Goal: Task Accomplishment & Management: Manage account settings

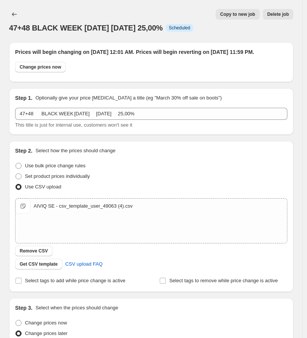
click at [133, 5] on div "47+48 BLACK WEEK [DATE] [DATE] 25,00%. This page is ready 47+48 BLACK WEEK [DAT…" at bounding box center [151, 21] width 284 height 42
click at [133, 16] on div "Copy to new job Delete job" at bounding box center [163, 14] width 260 height 11
click at [39, 70] on span "Change prices now" at bounding box center [40, 67] width 41 height 6
radio input "true"
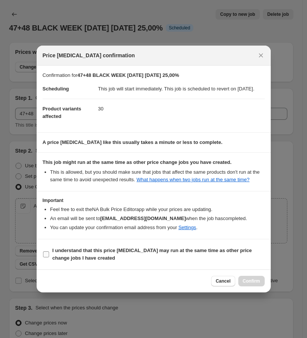
click at [112, 254] on b "I understand that this price [MEDICAL_DATA] may run at the same time as other p…" at bounding box center [151, 254] width 199 height 13
click at [49, 254] on input "I understand that this price [MEDICAL_DATA] may run at the same time as other p…" at bounding box center [46, 254] width 6 height 6
checkbox input "true"
click at [172, 284] on div "Cancel Confirm" at bounding box center [154, 281] width 222 height 11
click at [226, 284] on span "Cancel" at bounding box center [222, 281] width 15 height 6
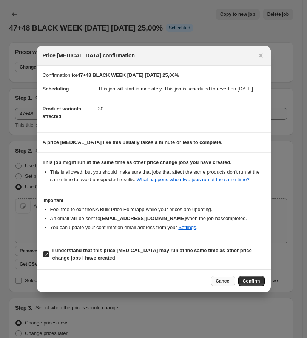
radio input "false"
radio input "true"
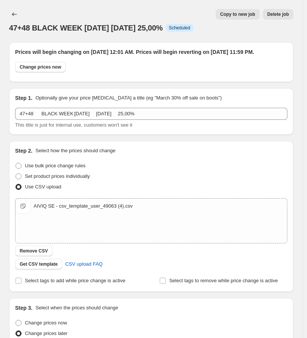
click at [156, 18] on div "Copy to new job Delete job" at bounding box center [163, 14] width 260 height 11
click at [44, 70] on span "Change prices now" at bounding box center [40, 67] width 41 height 6
radio input "true"
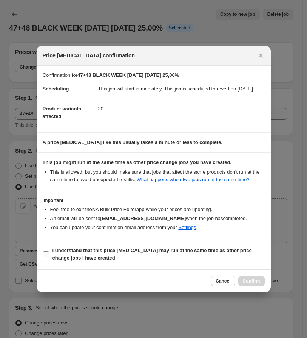
drag, startPoint x: 198, startPoint y: 254, endPoint x: 202, endPoint y: 258, distance: 5.1
click at [201, 254] on b "I understand that this price [MEDICAL_DATA] may run at the same time as other p…" at bounding box center [151, 254] width 199 height 13
click at [239, 258] on span "I understand that this price [MEDICAL_DATA] may run at the same time as other p…" at bounding box center [158, 254] width 212 height 15
click at [49, 257] on input "I understand that this price [MEDICAL_DATA] may run at the same time as other p…" at bounding box center [46, 254] width 6 height 6
checkbox input "true"
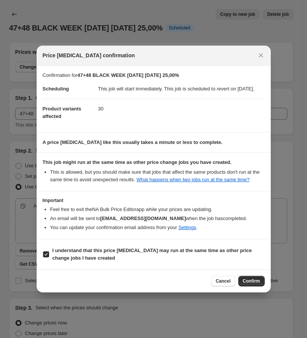
click at [253, 284] on span "Confirm" at bounding box center [250, 281] width 17 height 6
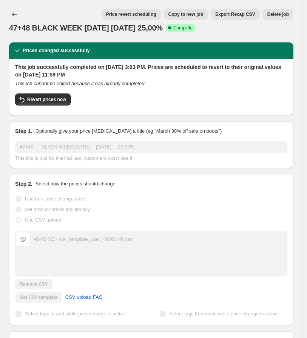
click at [144, 16] on span "Price revert scheduling" at bounding box center [131, 14] width 50 height 6
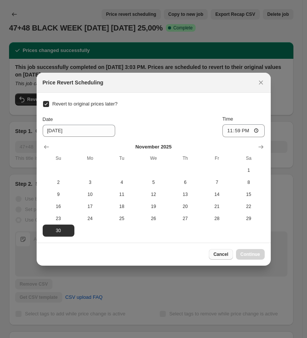
click at [218, 256] on span "Cancel" at bounding box center [220, 254] width 15 height 6
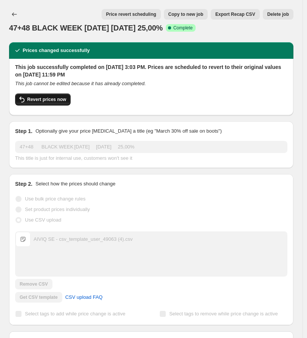
click at [48, 98] on span "Revert prices now" at bounding box center [46, 100] width 39 height 6
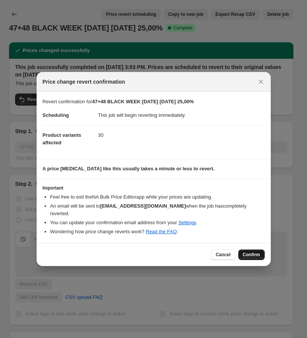
click at [258, 254] on span "Confirm" at bounding box center [250, 255] width 17 height 6
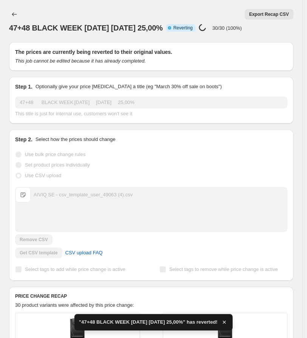
checkbox input "true"
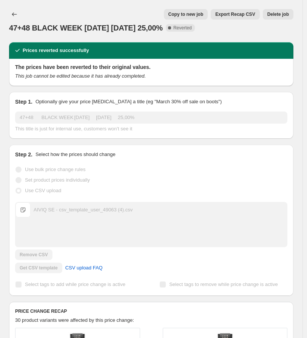
click at [182, 12] on span "Copy to new job" at bounding box center [185, 14] width 35 height 6
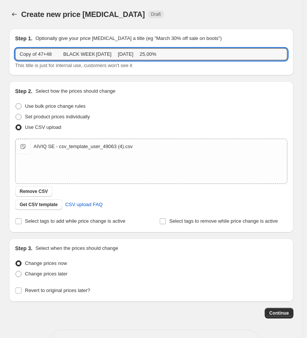
drag, startPoint x: 38, startPoint y: 53, endPoint x: 9, endPoint y: 52, distance: 29.1
click at [9, 52] on div "Step 1. Optionally give your price [MEDICAL_DATA] a title (eg "March 30% off sa…" at bounding box center [151, 52] width 284 height 47
type input "New 47+48 BLACK WEEK [DATE] [DATE] 25,00%"
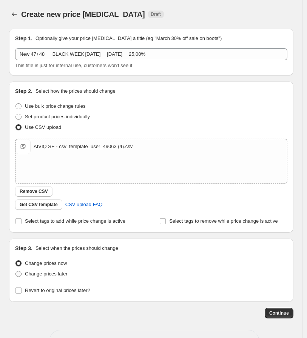
click at [55, 274] on span "Change prices later" at bounding box center [46, 274] width 43 height 6
click at [16, 271] on input "Change prices later" at bounding box center [15, 271] width 0 height 0
radio input "true"
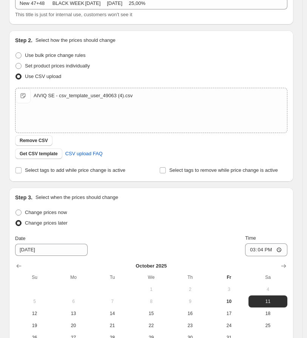
scroll to position [155, 0]
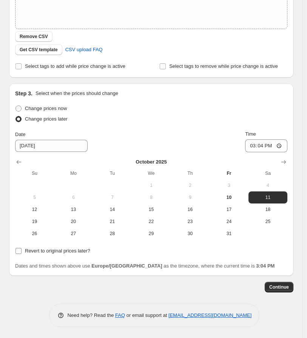
click at [61, 256] on label "Revert to original prices later?" at bounding box center [52, 251] width 75 height 11
click at [21, 254] on input "Revert to original prices later?" at bounding box center [18, 251] width 6 height 6
checkbox input "true"
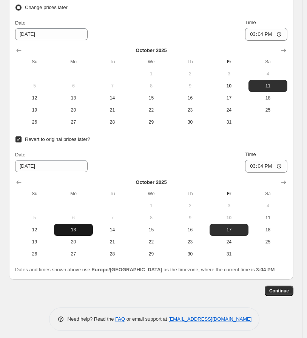
scroll to position [270, 0]
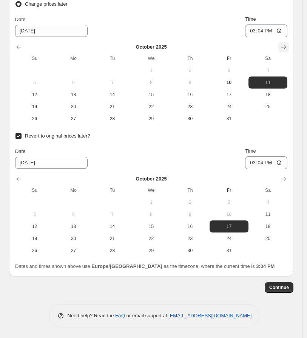
click at [287, 49] on icon "Show next month, November 2025" at bounding box center [283, 47] width 8 height 8
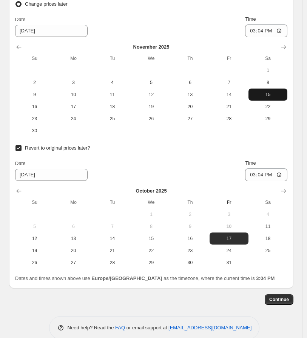
click at [265, 97] on button "15" at bounding box center [267, 95] width 39 height 12
type input "[DATE]"
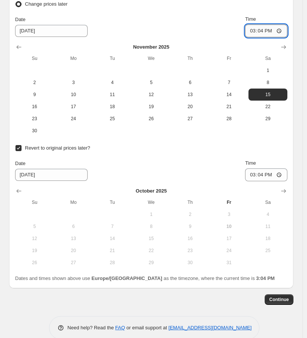
click at [256, 30] on input "15:04" at bounding box center [266, 31] width 42 height 13
click at [263, 28] on input "00:00" at bounding box center [266, 31] width 42 height 13
type input "00:01"
click at [255, 173] on input "15:04" at bounding box center [266, 175] width 42 height 13
click at [288, 188] on button "Show next month, November 2025" at bounding box center [283, 191] width 11 height 11
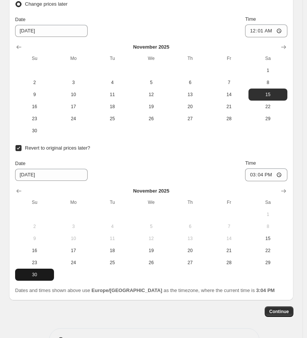
click at [48, 278] on button "30" at bounding box center [34, 275] width 39 height 12
type input "[DATE]"
click at [253, 176] on input "15:04" at bounding box center [266, 175] width 42 height 13
type input "23:59"
click at [276, 310] on span "Continue" at bounding box center [279, 312] width 20 height 6
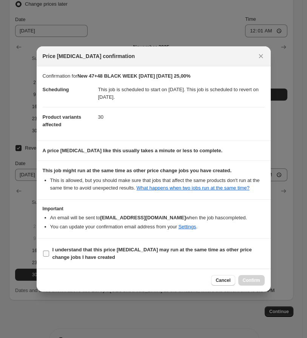
click at [209, 247] on b "I understand that this price [MEDICAL_DATA] may run at the same time as other p…" at bounding box center [151, 253] width 199 height 13
click at [49, 251] on input "I understand that this price [MEDICAL_DATA] may run at the same time as other p…" at bounding box center [46, 254] width 6 height 6
checkbox input "true"
click at [257, 277] on span "Confirm" at bounding box center [250, 280] width 17 height 6
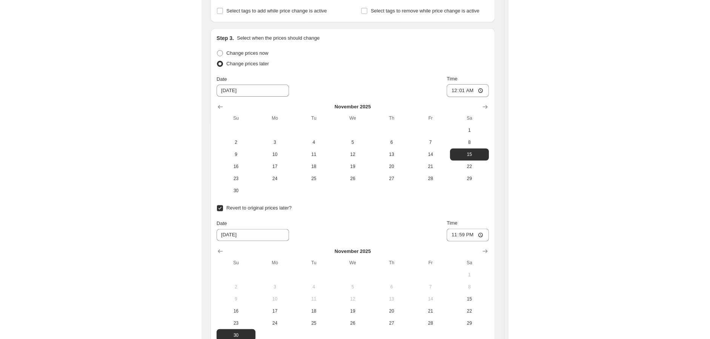
scroll to position [197, 0]
